Goal: Book appointment/travel/reservation

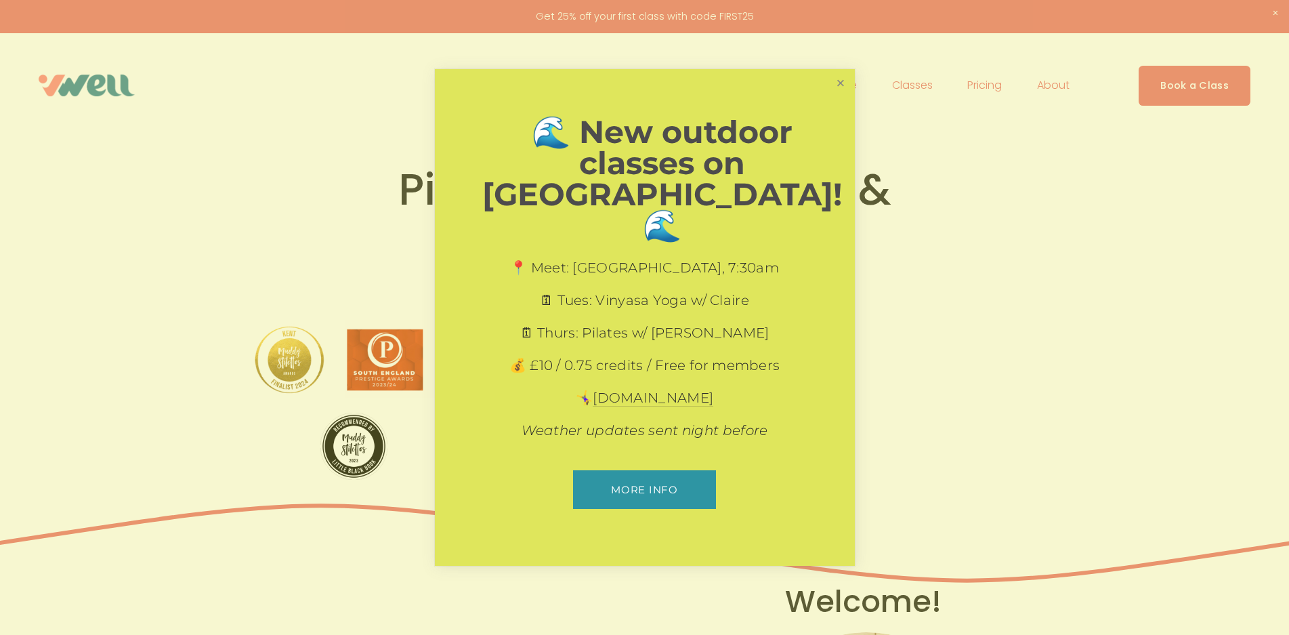
click at [840, 95] on link "Close" at bounding box center [840, 83] width 24 height 24
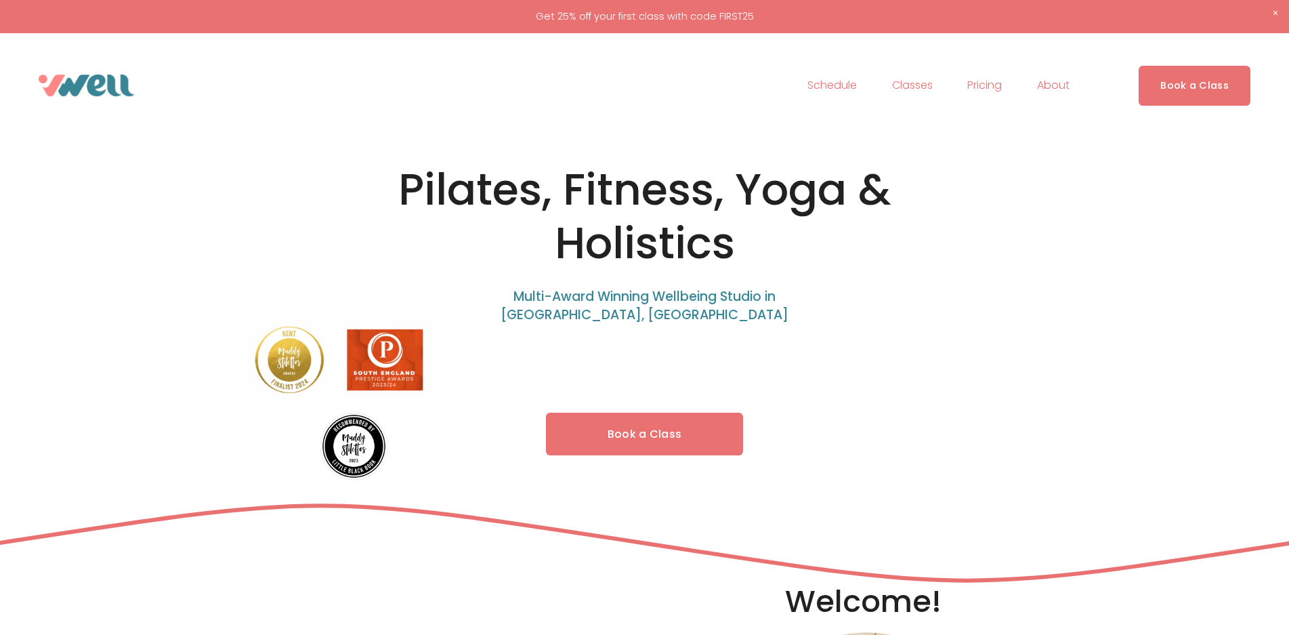
click at [715, 439] on link "Book a Class" at bounding box center [645, 433] width 198 height 43
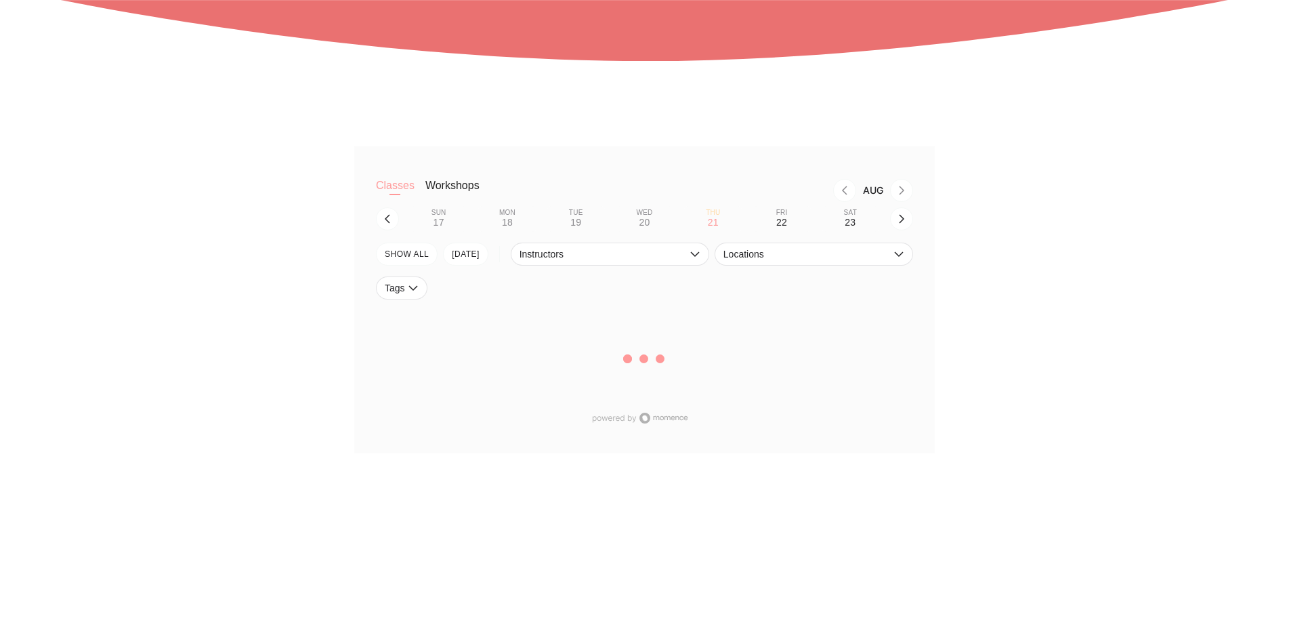
scroll to position [474, 0]
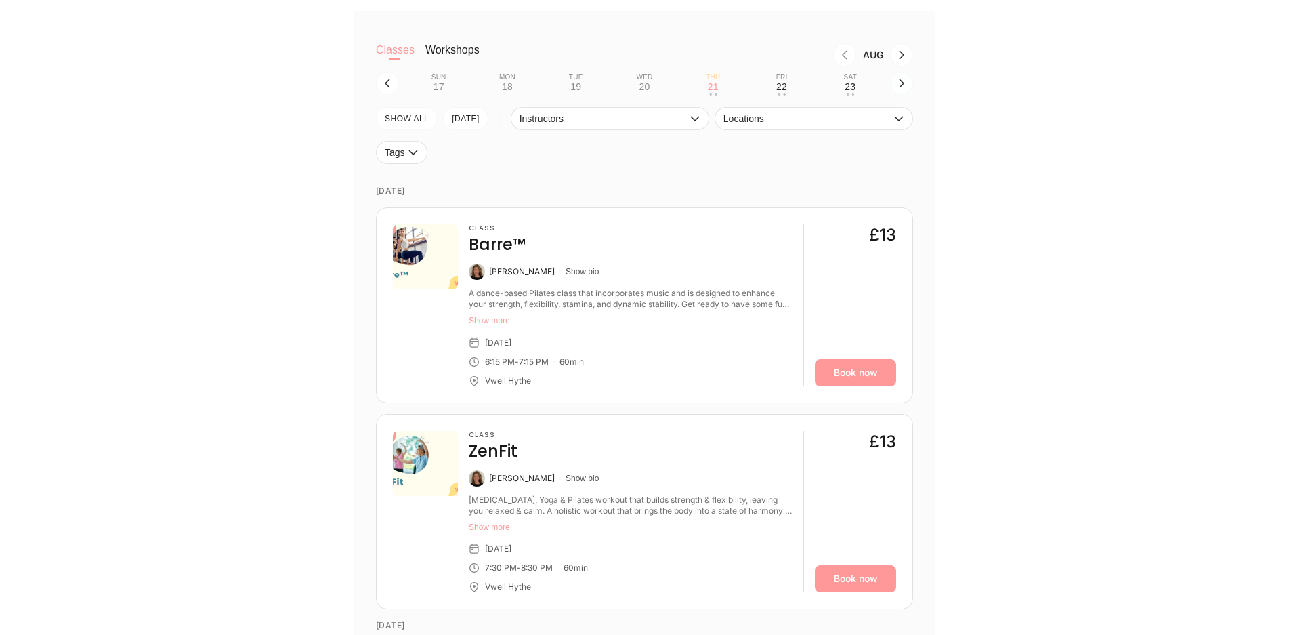
click at [895, 85] on button "button" at bounding box center [901, 83] width 23 height 23
click at [514, 79] on div "Mon" at bounding box center [507, 77] width 16 height 8
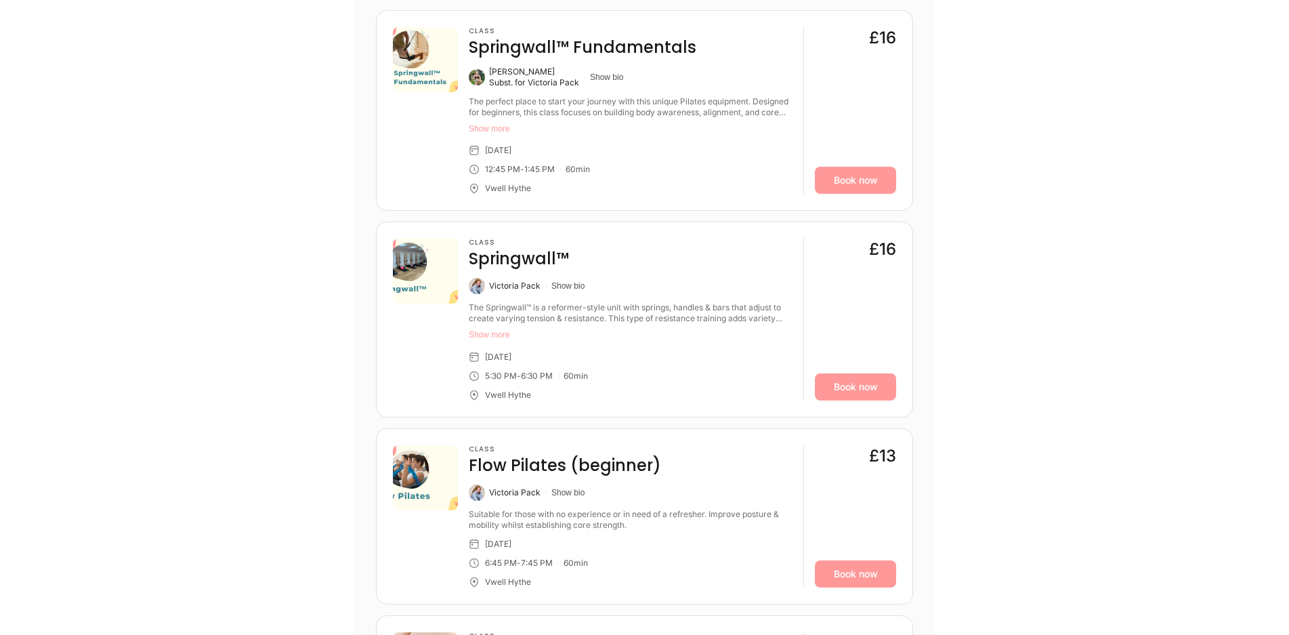
scroll to position [1354, 0]
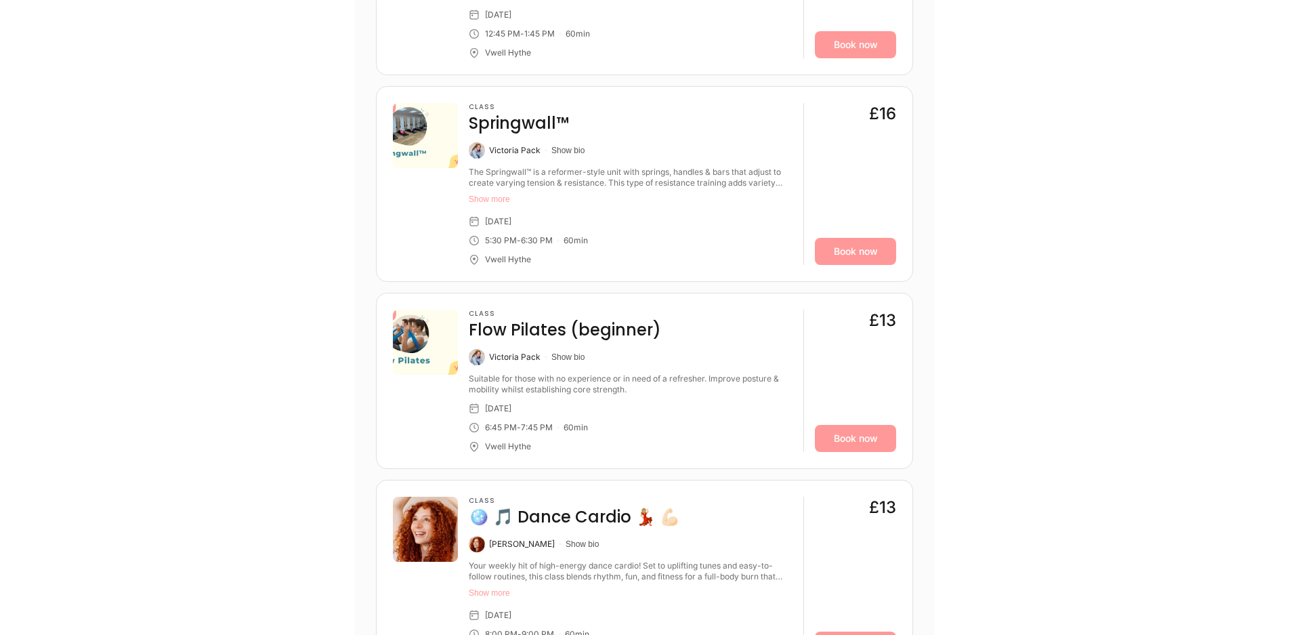
click at [565, 437] on div "Class Flow Pilates (beginner) Victoria Pack Show bio Suitable for those with no…" at bounding box center [631, 380] width 324 height 142
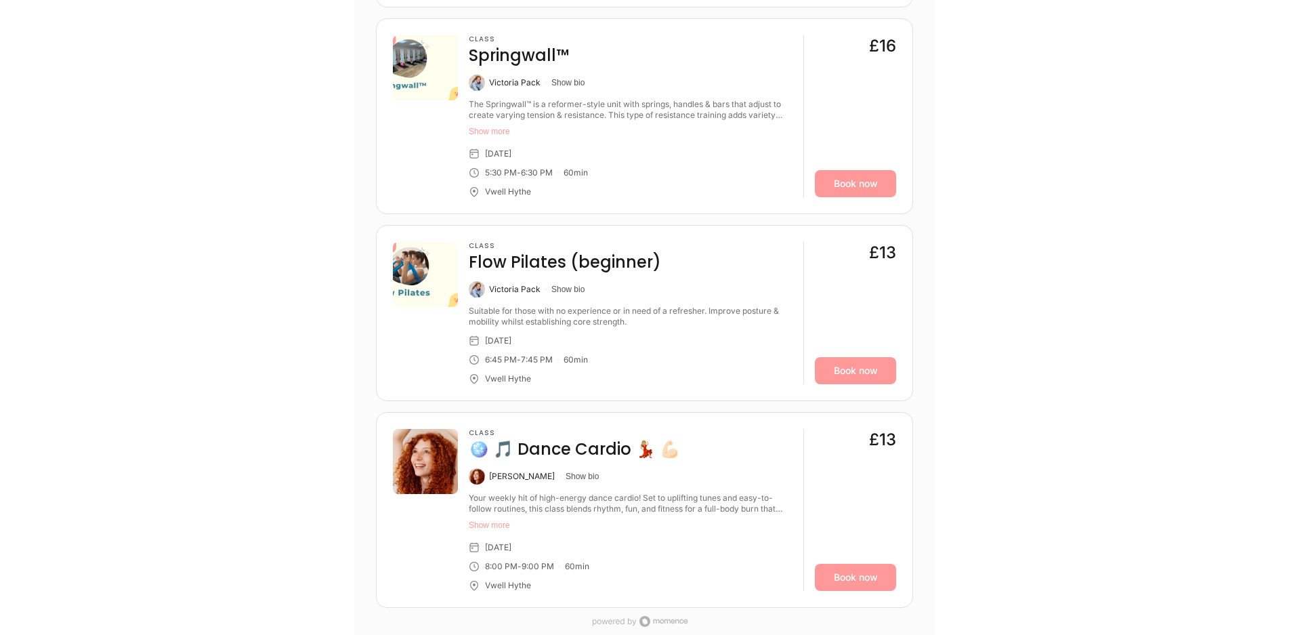
click at [534, 305] on div "Class Flow Pilates (beginner) Victoria Pack Show bio Suitable for those with no…" at bounding box center [631, 313] width 324 height 142
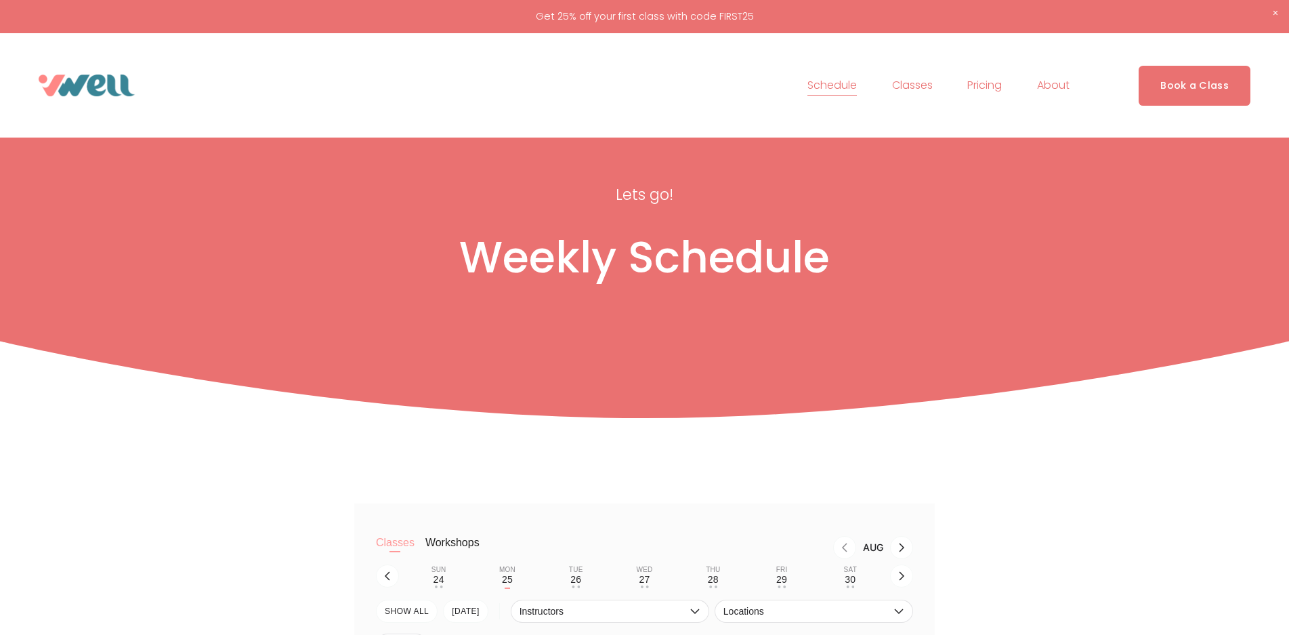
scroll to position [271, 0]
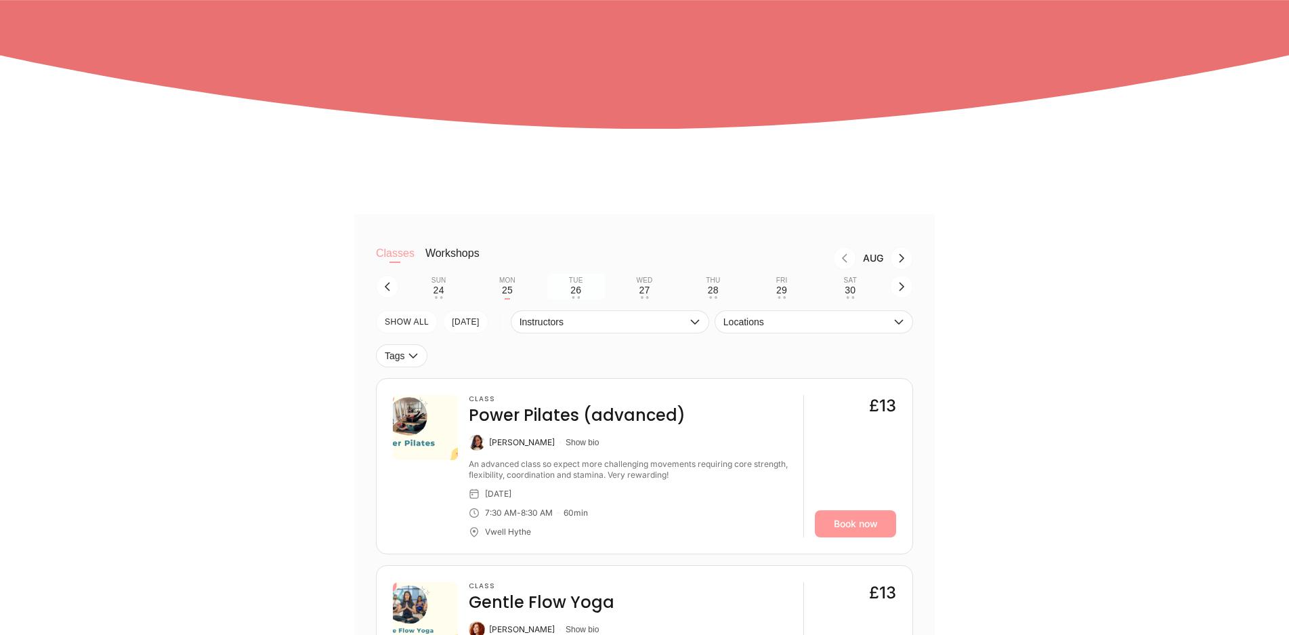
click at [571, 289] on div "26" at bounding box center [575, 289] width 11 height 11
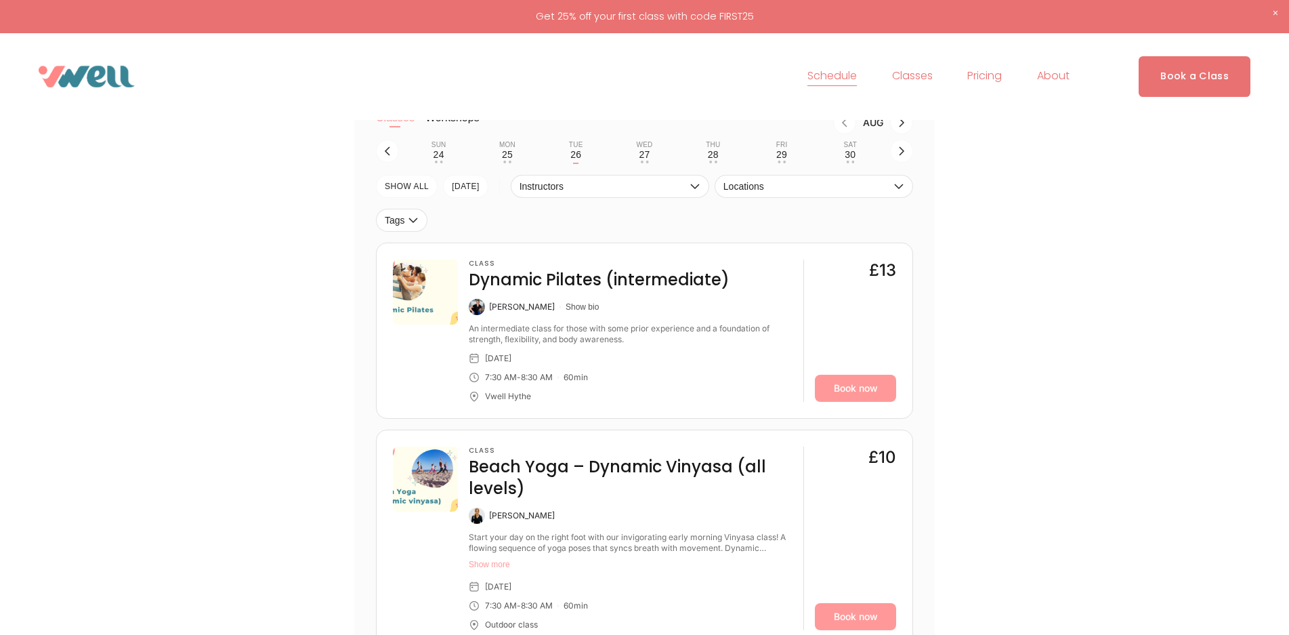
scroll to position [203, 0]
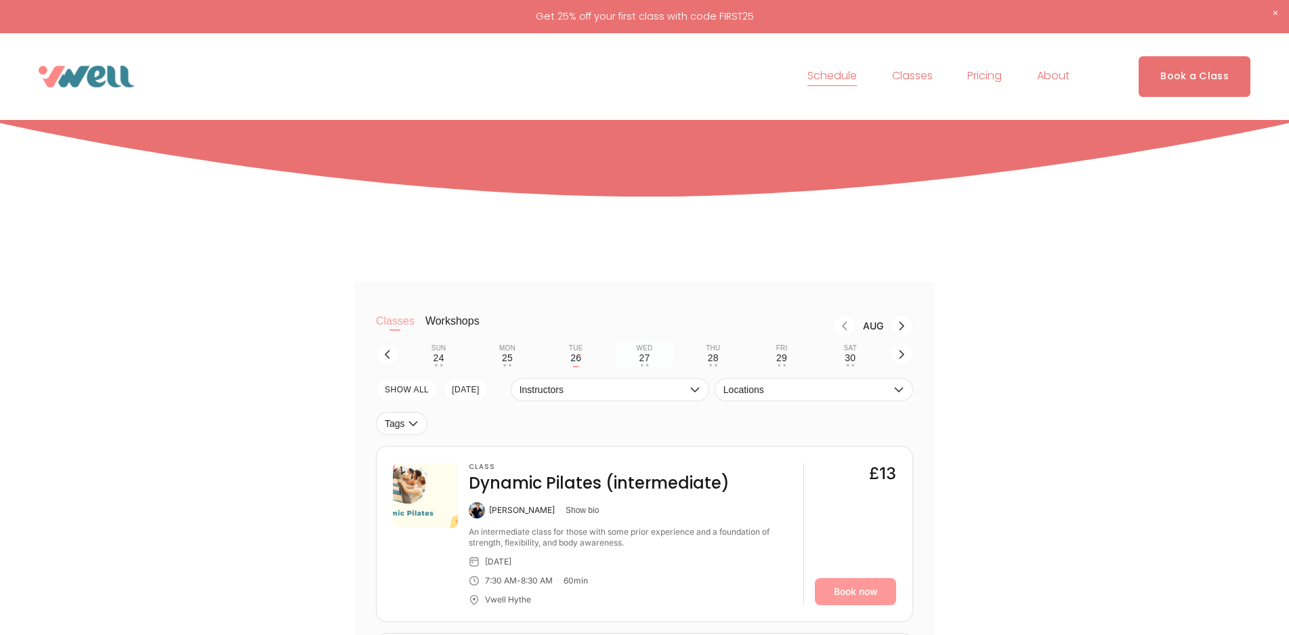
click at [647, 359] on div "27" at bounding box center [644, 357] width 11 height 11
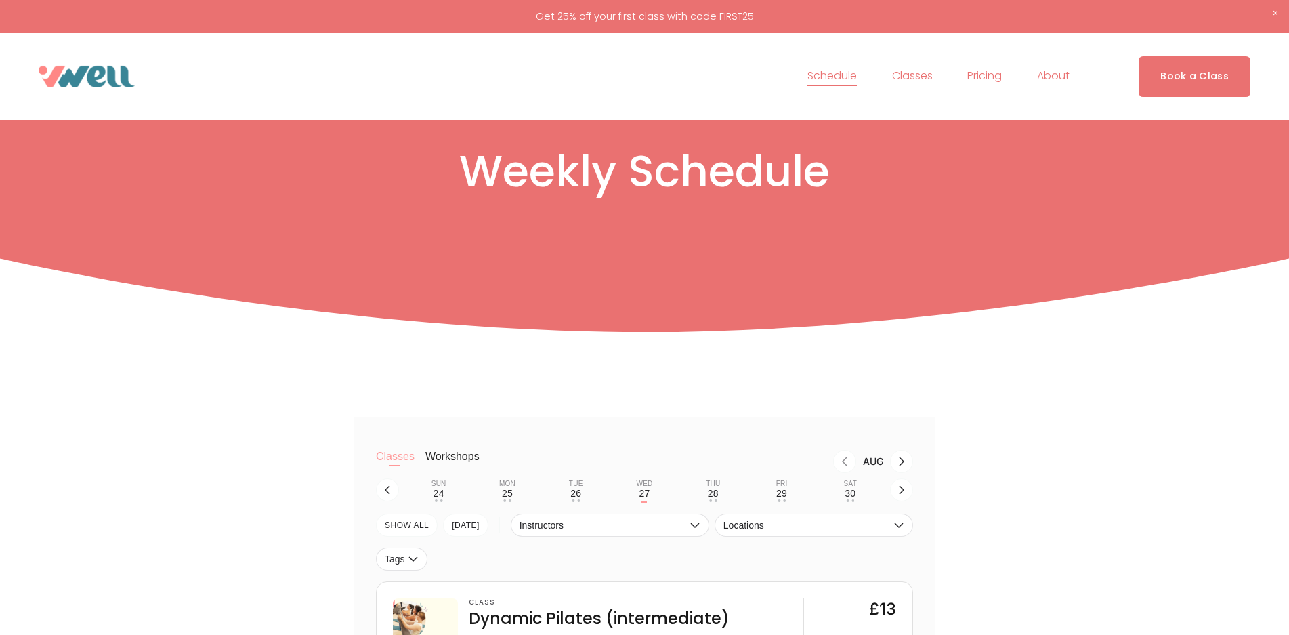
scroll to position [135, 0]
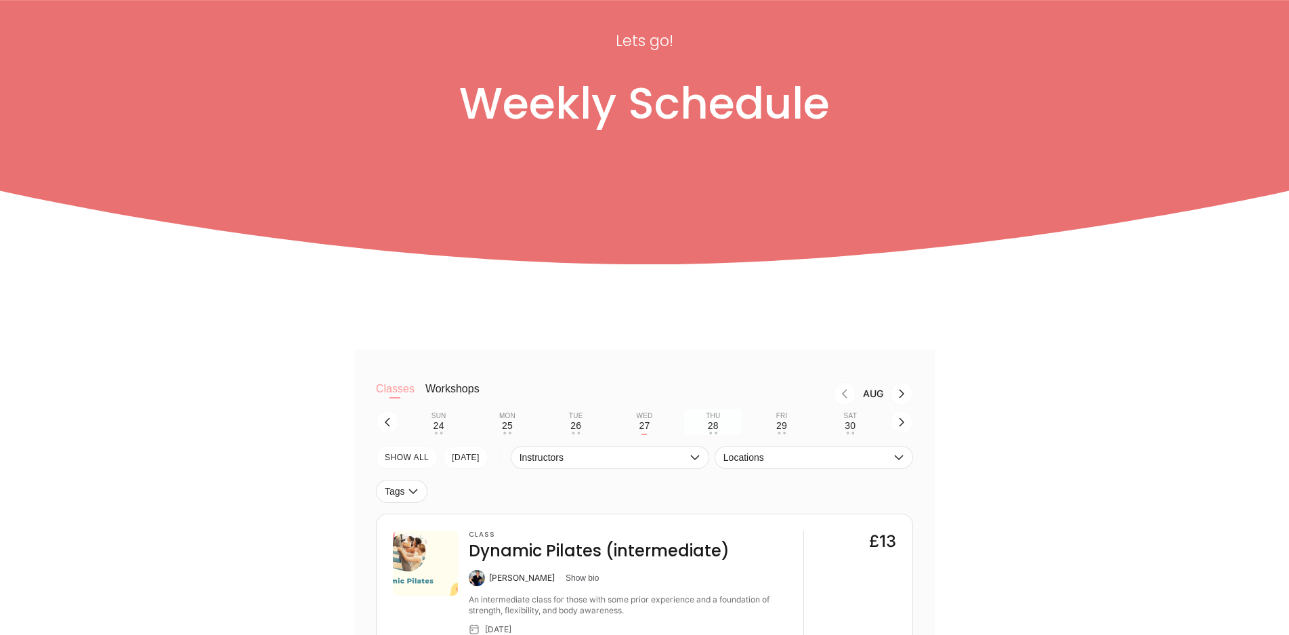
click at [700, 419] on button "Thu 28 • •" at bounding box center [713, 422] width 58 height 26
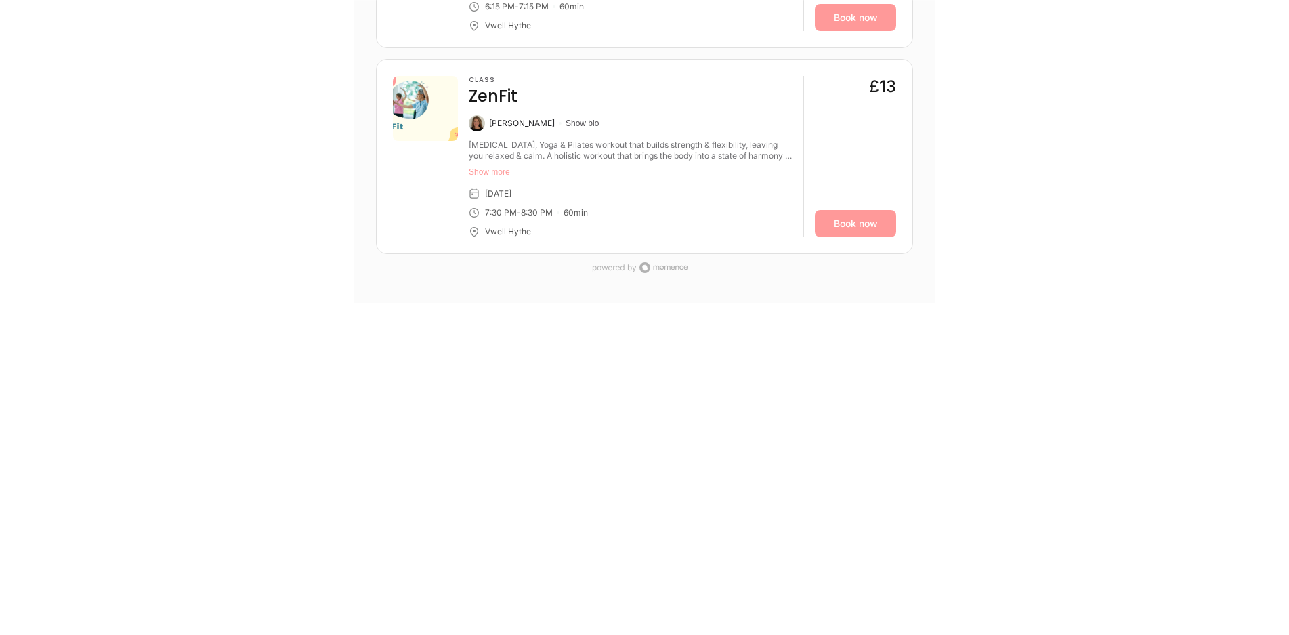
scroll to position [1761, 0]
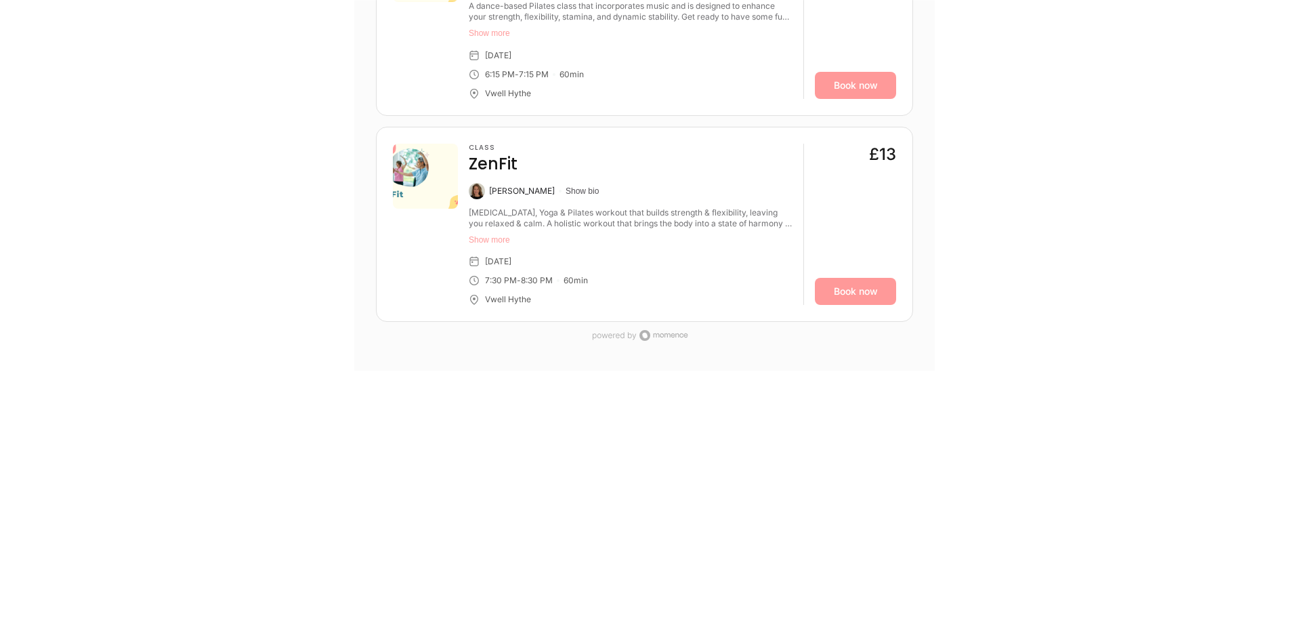
click at [574, 249] on div "Tai Chi, Yoga & Pilates workout that builds strength & flexibility, leaving you…" at bounding box center [631, 227] width 324 height 41
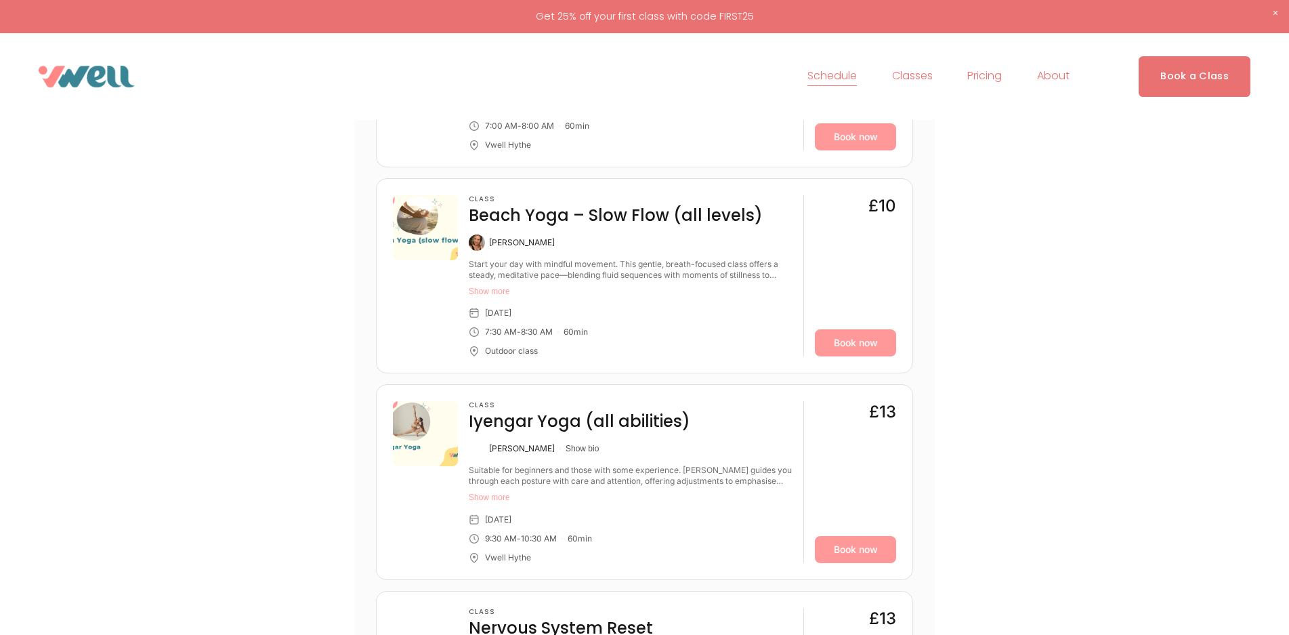
scroll to position [339, 0]
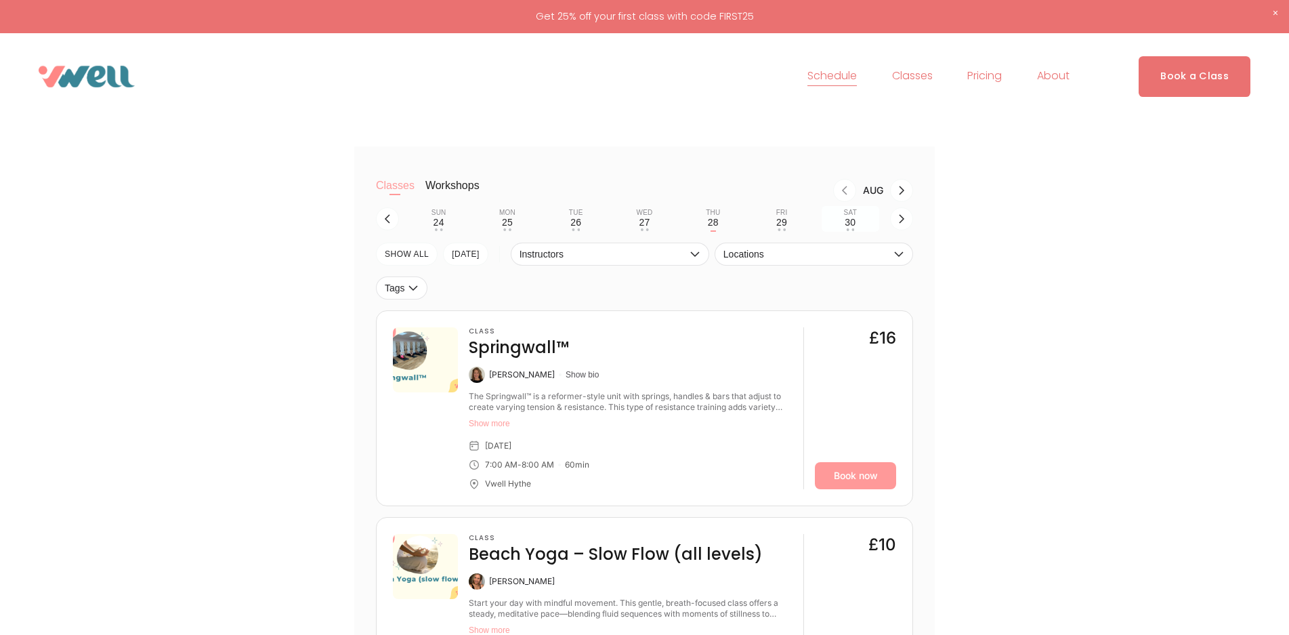
click at [836, 226] on button "Sat 30 • •" at bounding box center [850, 219] width 58 height 26
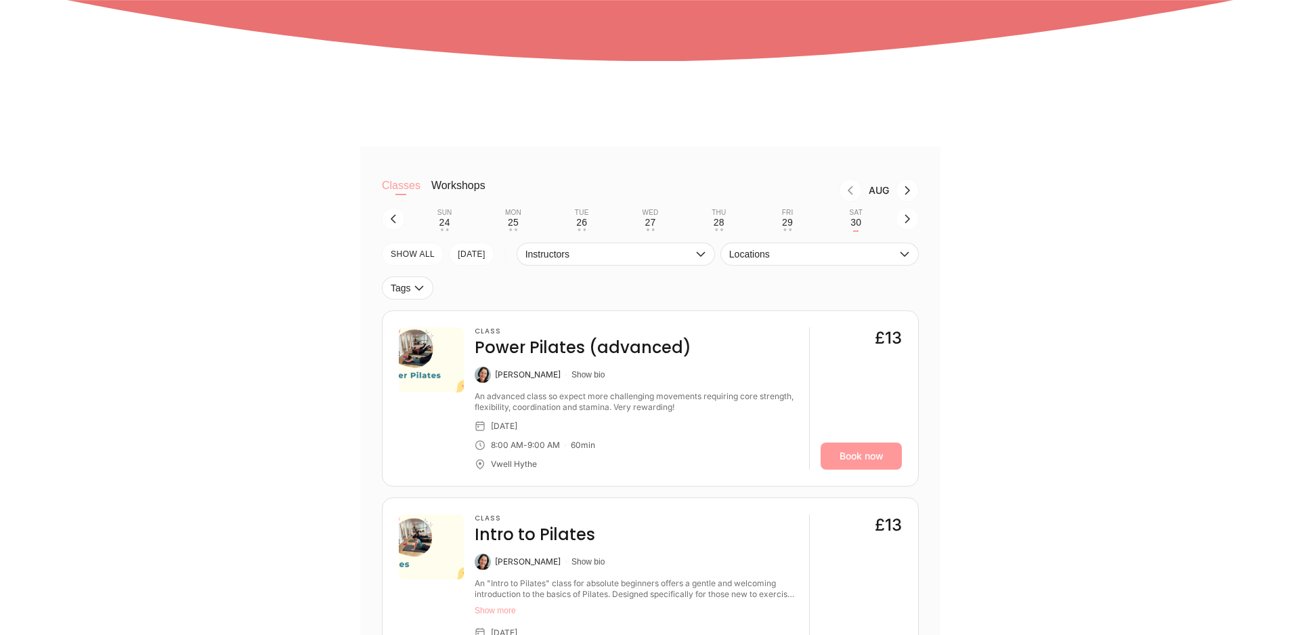
scroll to position [0, 0]
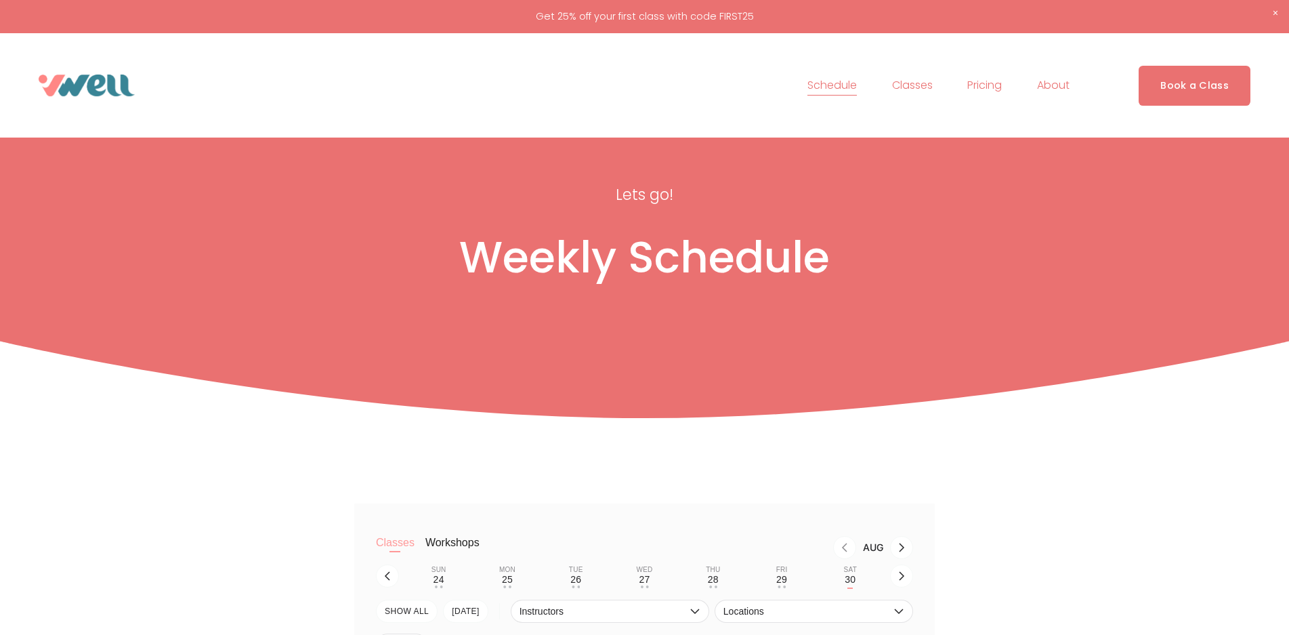
click at [0, 0] on span "Our Team" at bounding box center [0, 0] width 0 height 0
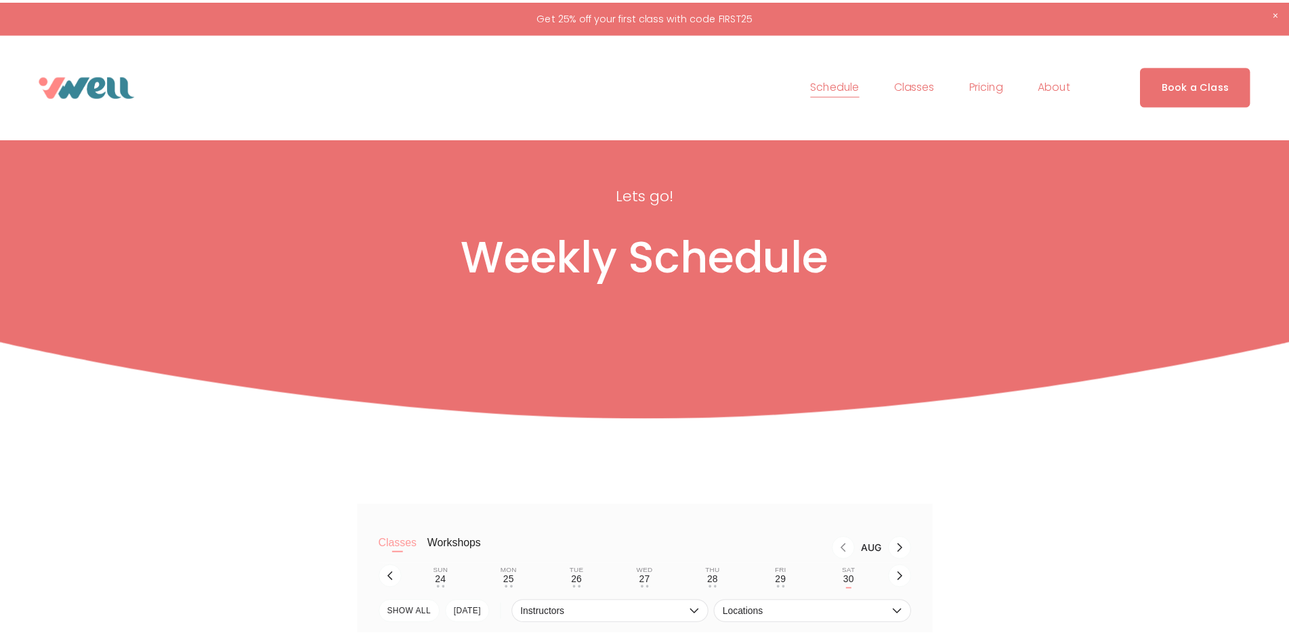
scroll to position [339, 0]
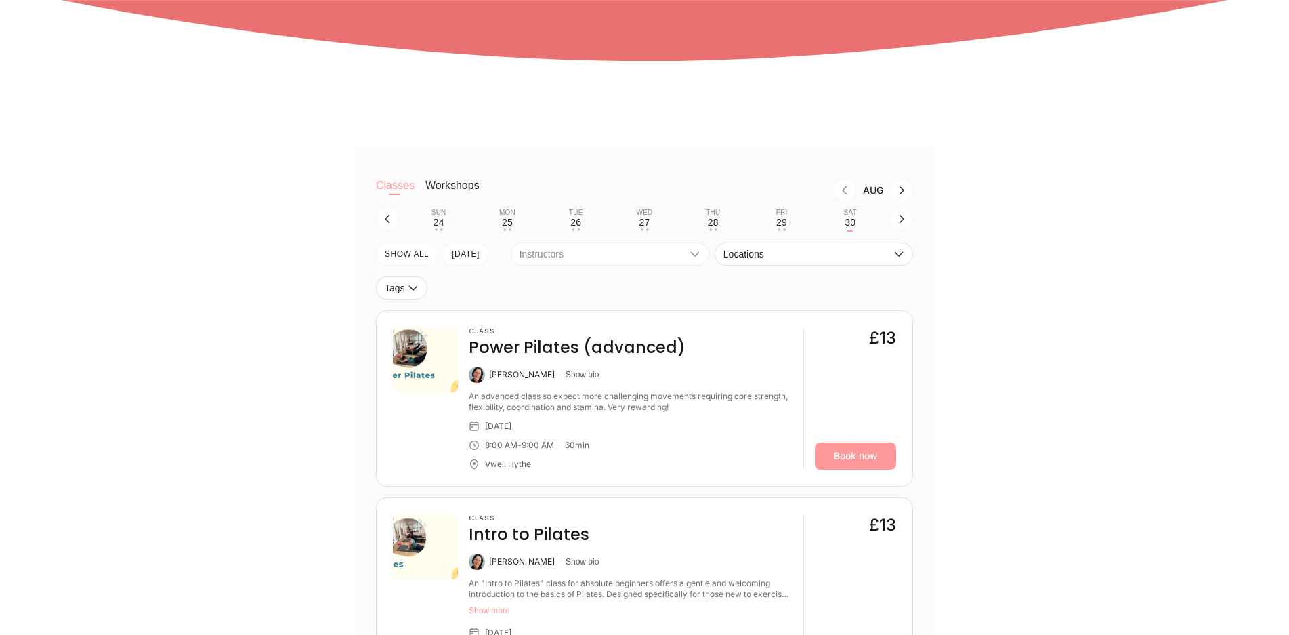
click at [576, 249] on button "Instructors" at bounding box center [610, 253] width 198 height 23
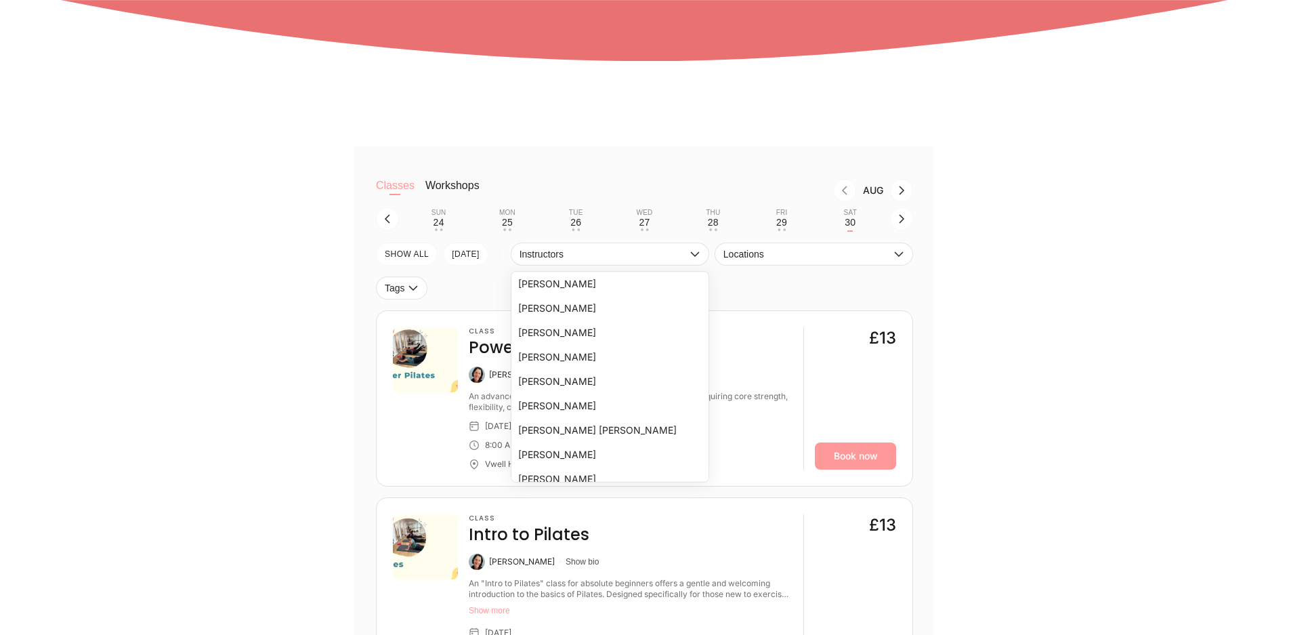
scroll to position [135, 0]
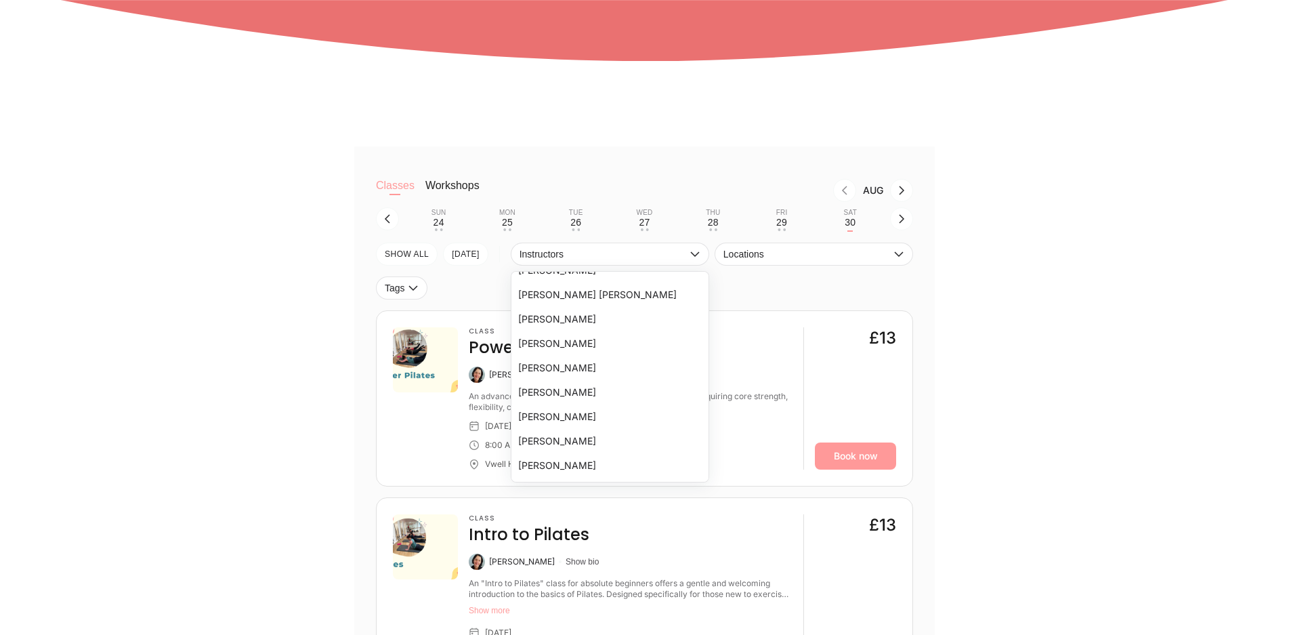
click at [570, 419] on li "[PERSON_NAME]" at bounding box center [609, 416] width 197 height 24
click at [1040, 300] on div "Classes Workshops Aug Sun 24 Mon 25 Tue 26 Wed 27 Thu 28 Fri 29 • Sat 30 SHOW A…" at bounding box center [644, 443] width 813 height 595
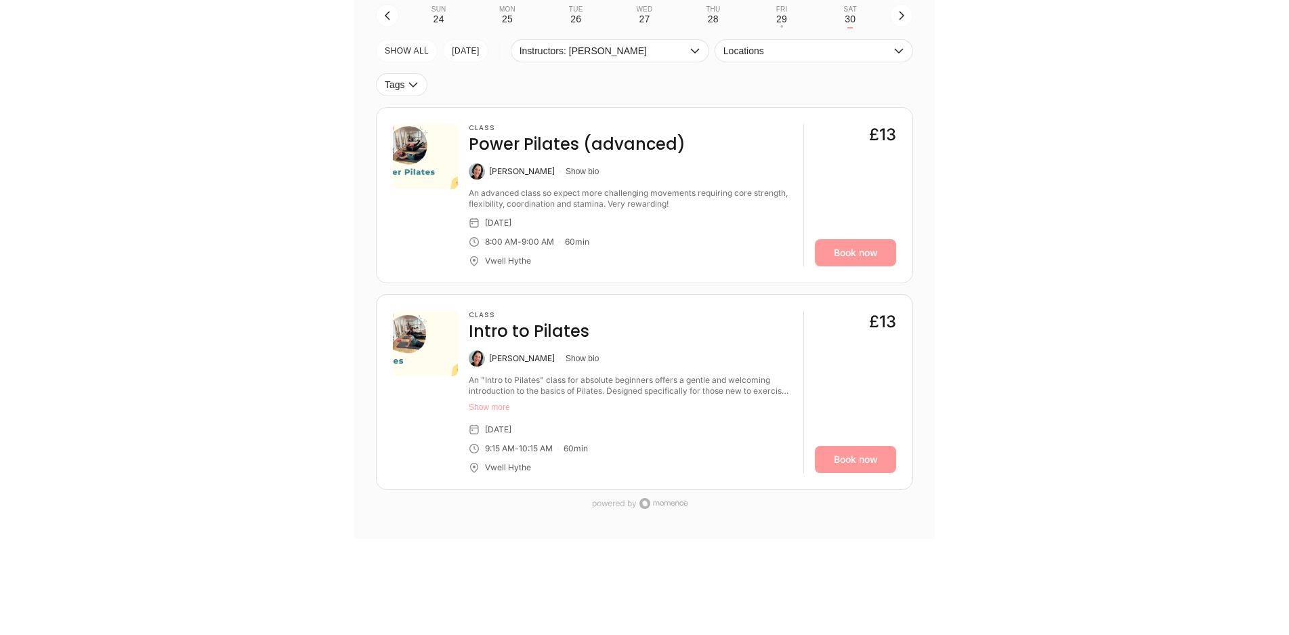
scroll to position [474, 0]
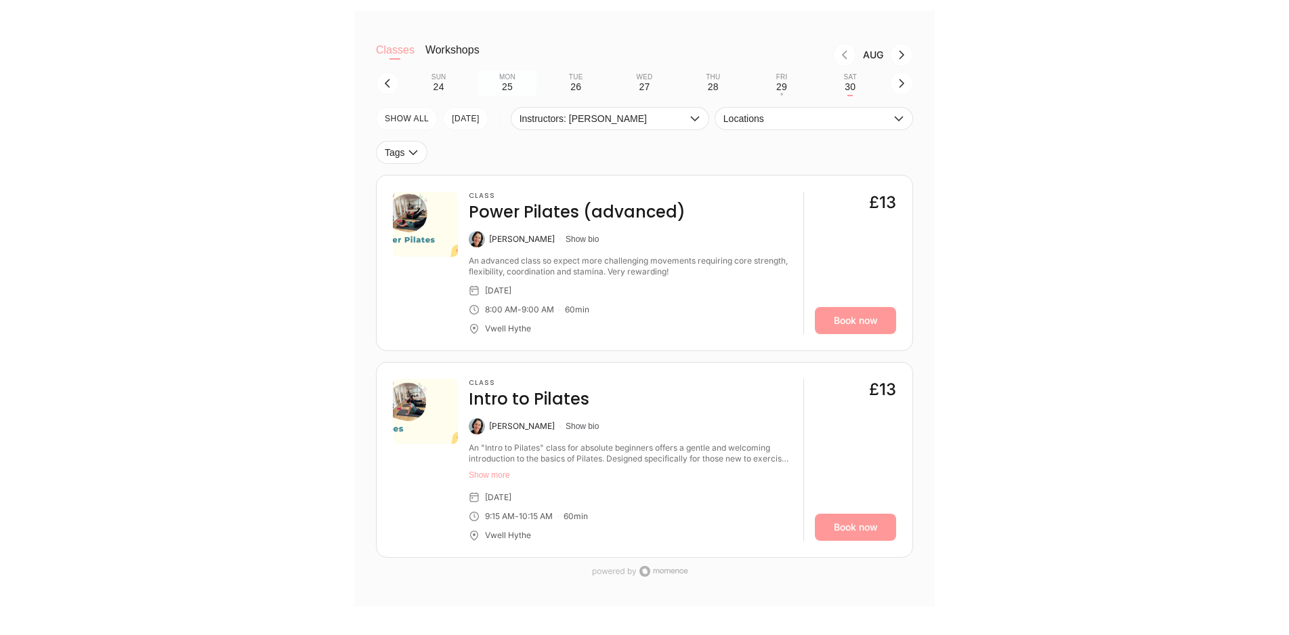
click at [513, 81] on div "Mon" at bounding box center [507, 77] width 16 height 8
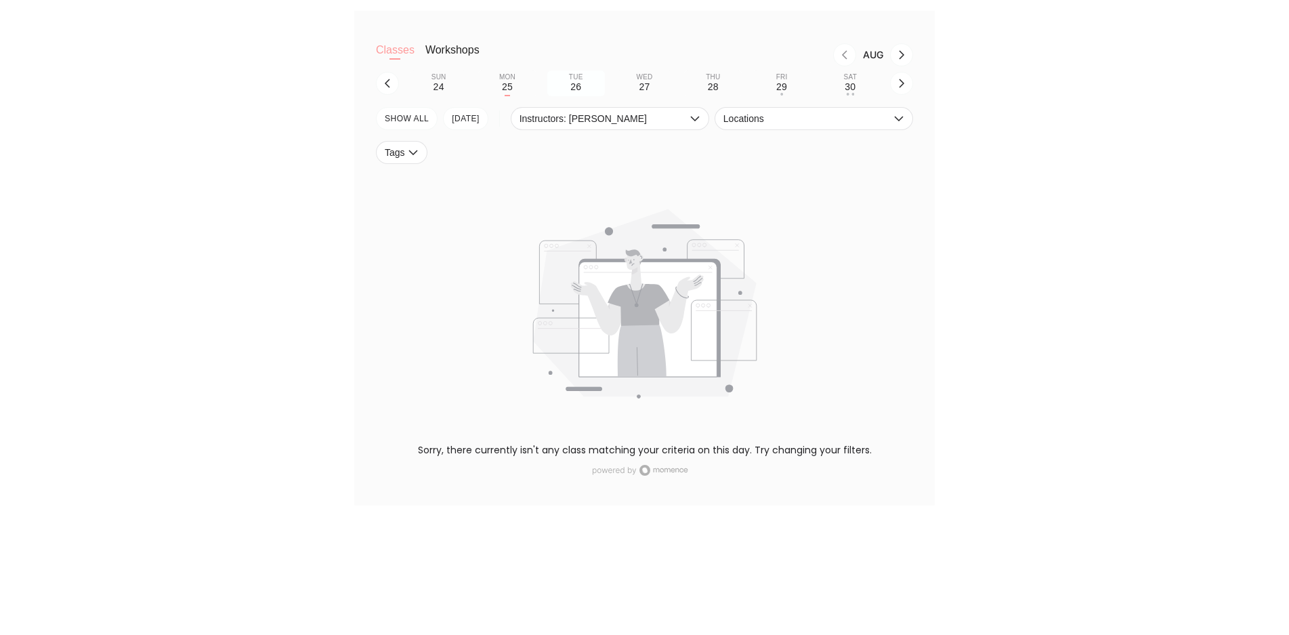
click at [572, 86] on div "26" at bounding box center [575, 86] width 11 height 11
click at [649, 85] on div "27" at bounding box center [644, 86] width 11 height 11
click at [707, 75] on div "Thu" at bounding box center [713, 77] width 14 height 8
click at [771, 80] on button "Fri 29 •" at bounding box center [781, 83] width 58 height 26
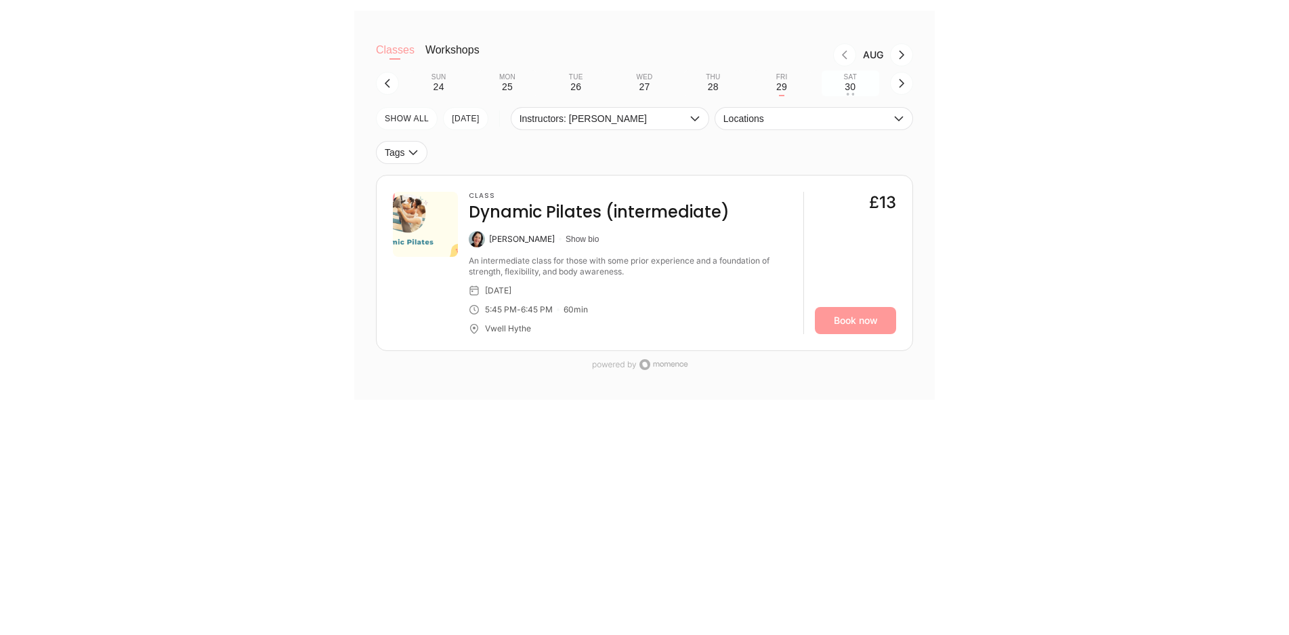
click at [851, 79] on div "Sat" at bounding box center [850, 77] width 13 height 8
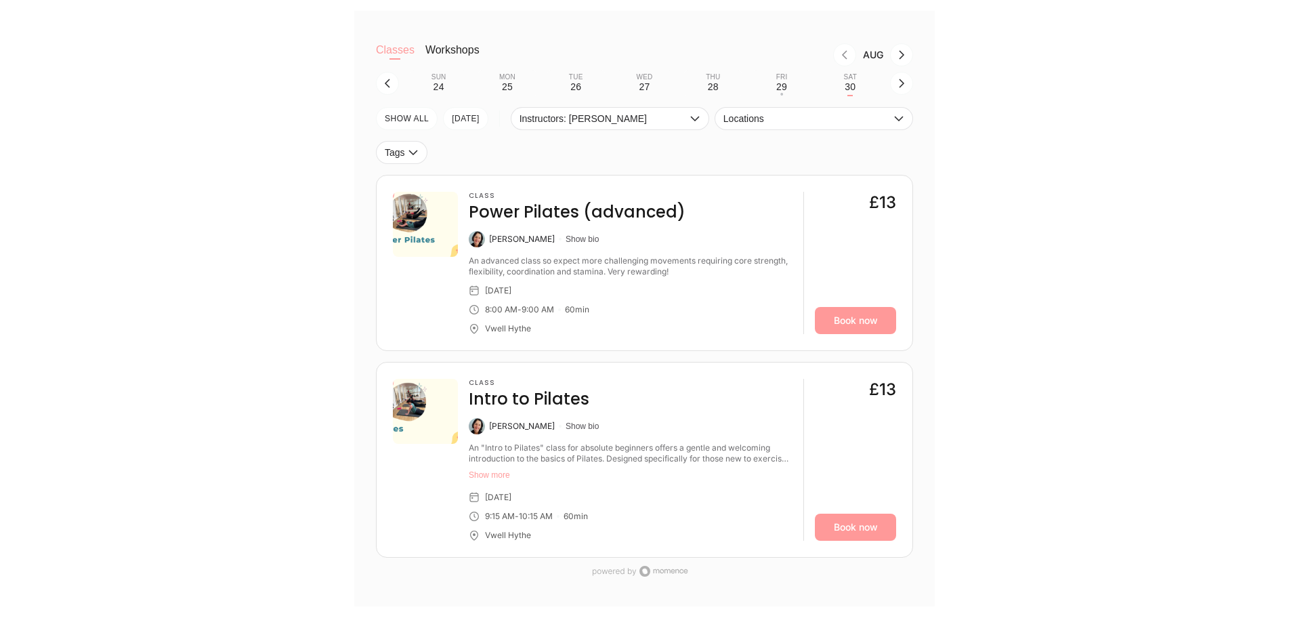
click at [891, 92] on div "Sun 24 Mon 25 Tue 26 Wed 27 Thu 28 Fri 29 • Sat 30" at bounding box center [644, 83] width 537 height 26
click at [898, 89] on icon "button" at bounding box center [901, 83] width 11 height 11
click at [503, 87] on button "Mon 1" at bounding box center [507, 83] width 58 height 26
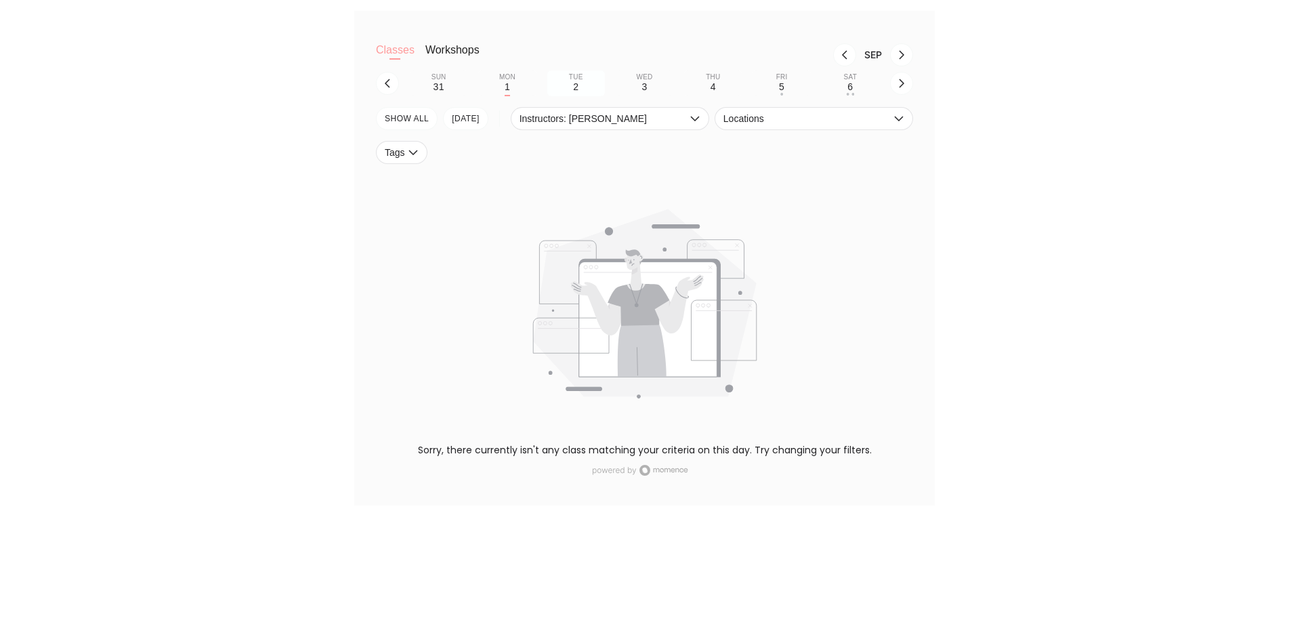
click at [581, 87] on button "Tue 2" at bounding box center [576, 83] width 58 height 26
click at [649, 87] on button "Wed 3" at bounding box center [645, 83] width 58 height 26
click at [724, 86] on button "Thu 4" at bounding box center [713, 83] width 58 height 26
click at [781, 84] on div "5" at bounding box center [781, 86] width 5 height 11
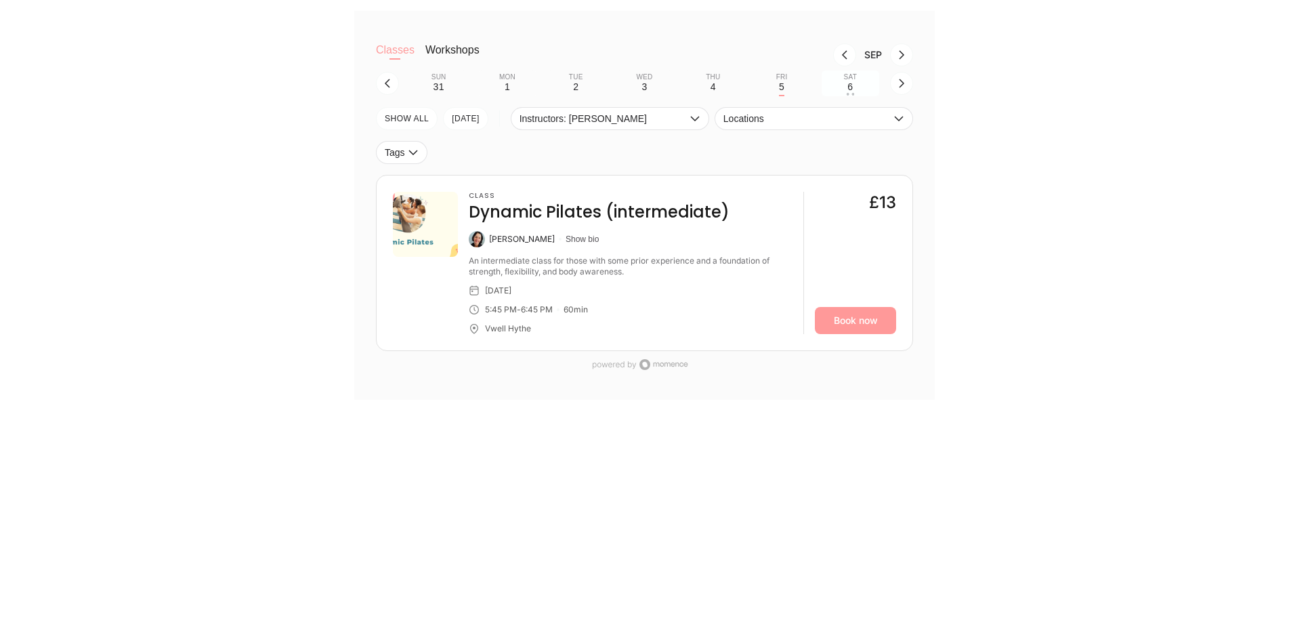
click at [851, 92] on div "6" at bounding box center [849, 86] width 5 height 11
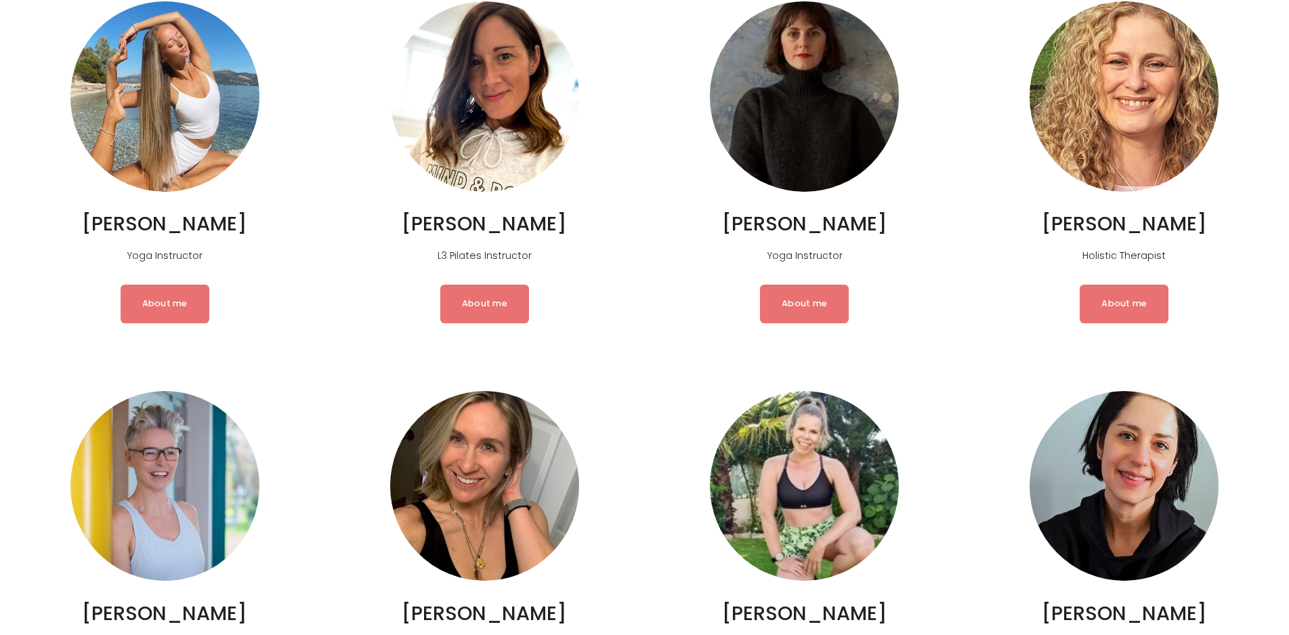
scroll to position [941, 0]
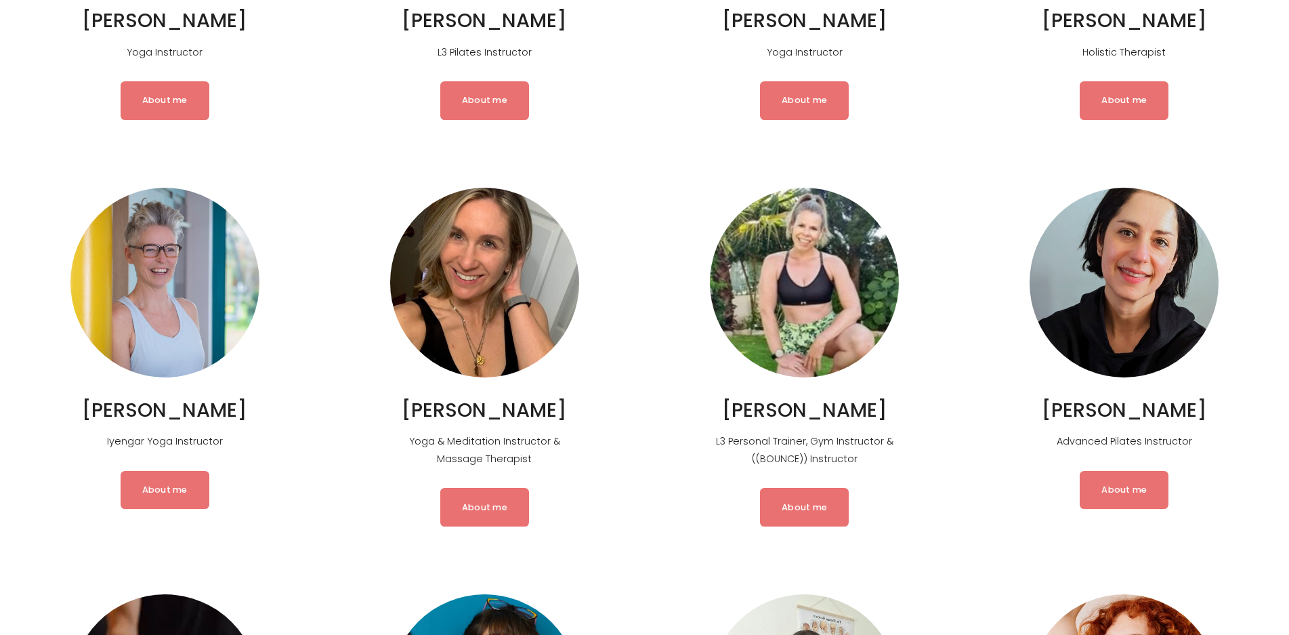
click at [1126, 509] on link "About me" at bounding box center [1124, 490] width 89 height 38
